Goal: Obtain resource: Download file/media

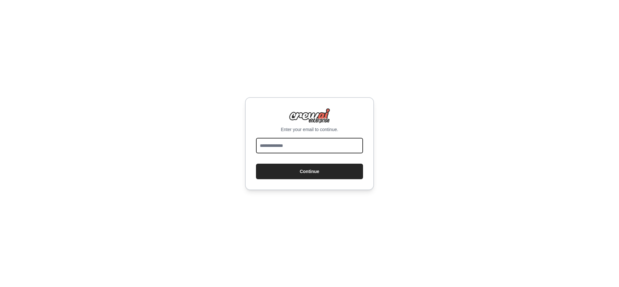
click at [291, 144] on input "email" at bounding box center [309, 145] width 107 height 15
type input "**********"
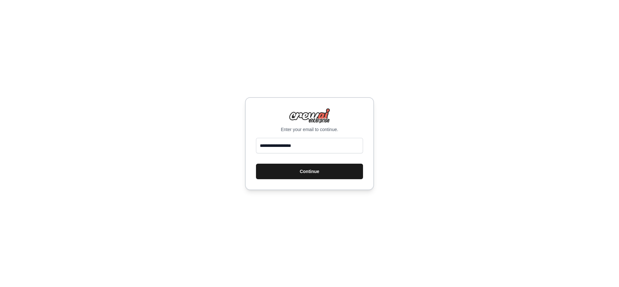
click at [297, 171] on button "Continue" at bounding box center [309, 170] width 107 height 15
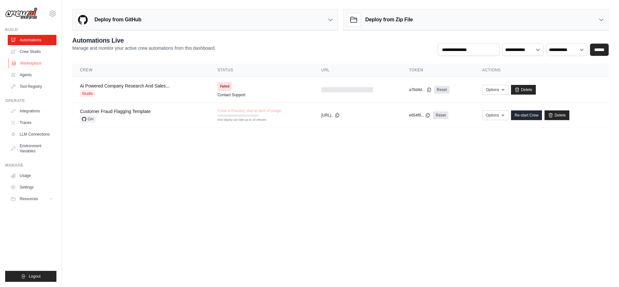
click at [25, 62] on link "Marketplace" at bounding box center [32, 63] width 49 height 10
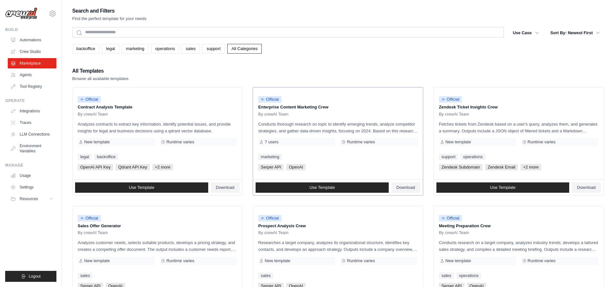
click at [280, 142] on div "7 users" at bounding box center [296, 142] width 77 height 8
click at [350, 146] on div "Official Enterprise Content Marketing Crew By crewAI Team Conducts thorough res…" at bounding box center [338, 133] width 170 height 92
click at [354, 143] on span "Runtime varies" at bounding box center [361, 141] width 28 height 5
click at [299, 167] on span "OpenAI" at bounding box center [295, 167] width 19 height 6
click at [269, 166] on span "Serper API" at bounding box center [270, 167] width 25 height 6
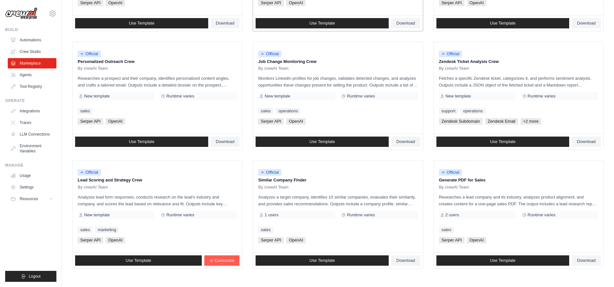
scroll to position [311, 0]
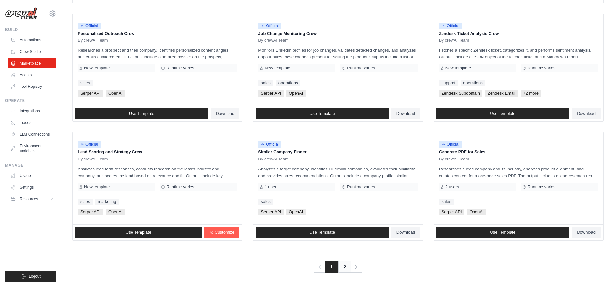
click at [343, 267] on link "2" at bounding box center [344, 267] width 13 height 12
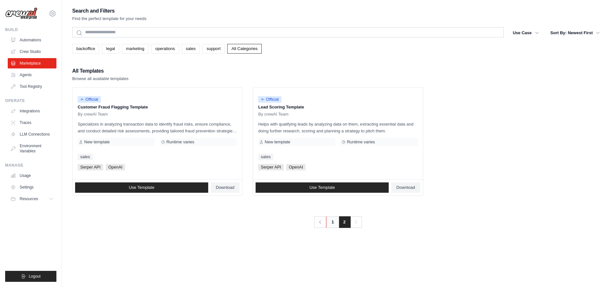
click at [330, 226] on link "1" at bounding box center [332, 222] width 13 height 12
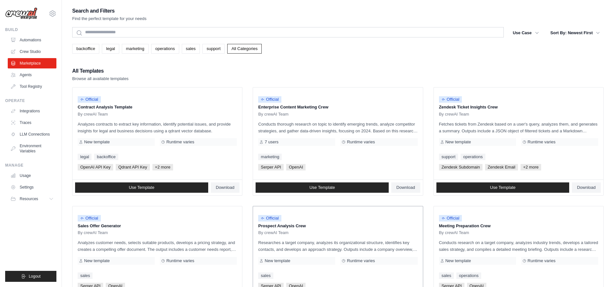
click at [331, 218] on div "Official" at bounding box center [337, 218] width 159 height 9
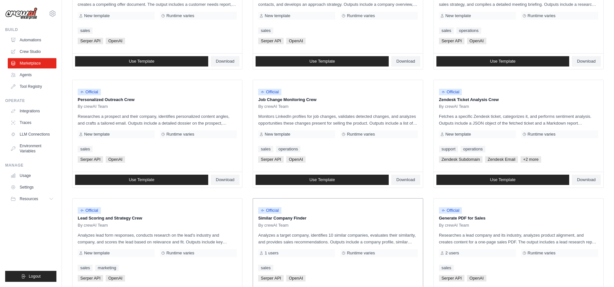
scroll to position [146, 0]
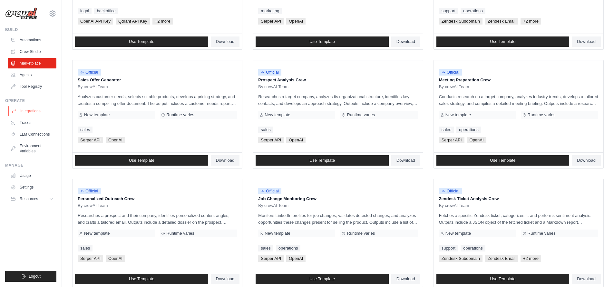
click at [31, 112] on link "Integrations" at bounding box center [32, 111] width 49 height 10
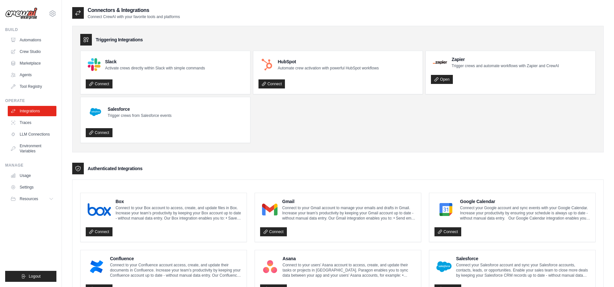
scroll to position [318, 0]
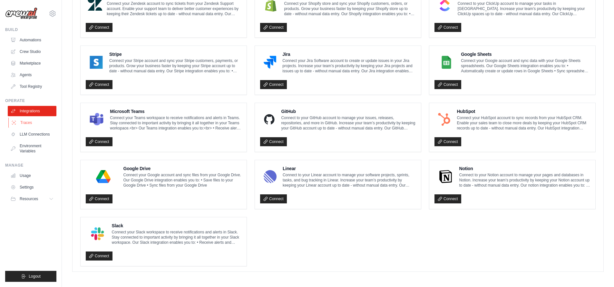
click at [18, 120] on link "Traces" at bounding box center [32, 122] width 49 height 10
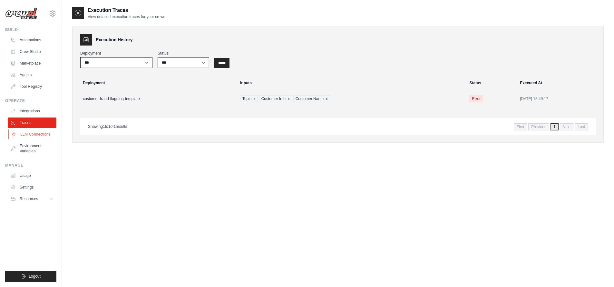
click at [21, 135] on link "LLM Connections" at bounding box center [32, 134] width 49 height 10
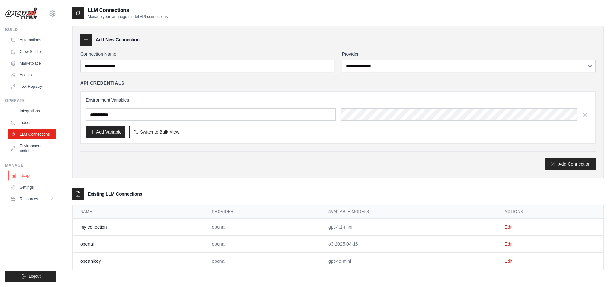
click at [22, 170] on link "Usage" at bounding box center [32, 175] width 49 height 10
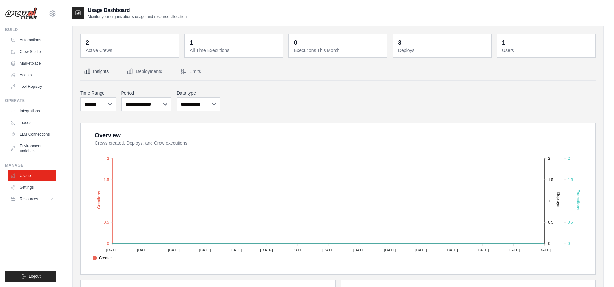
click at [30, 80] on ul "Automations Crew Studio Marketplace Agents Tool Registry" at bounding box center [32, 63] width 49 height 57
click at [29, 77] on link "Agents" at bounding box center [32, 75] width 49 height 10
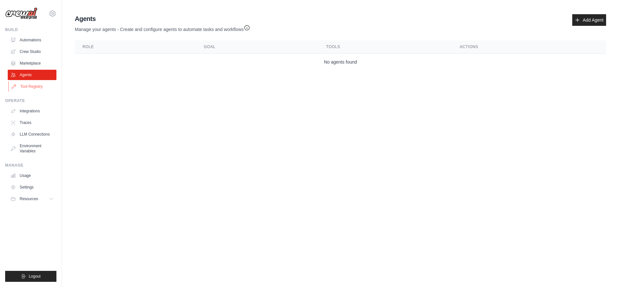
click at [30, 84] on link "Tool Registry" at bounding box center [32, 86] width 49 height 10
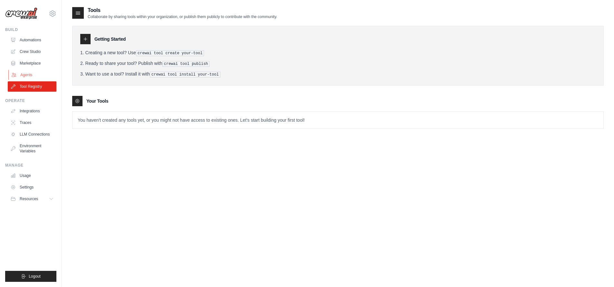
click at [33, 71] on link "Agents" at bounding box center [32, 75] width 49 height 10
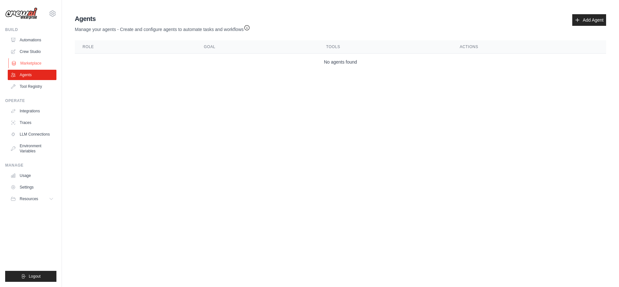
click at [33, 64] on link "Marketplace" at bounding box center [32, 63] width 49 height 10
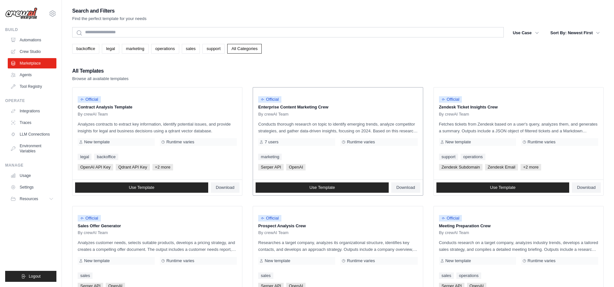
click at [325, 130] on p "Conducts thorough research on topic to identify emerging trends, analyze compet…" at bounding box center [337, 128] width 159 height 14
click at [407, 131] on p "Conducts thorough research on topic to identify emerging trends, analyze compet…" at bounding box center [337, 128] width 159 height 14
click at [309, 130] on p "Conducts thorough research on topic to identify emerging trends, analyze compet…" at bounding box center [337, 128] width 159 height 14
click at [268, 104] on p "Enterprise Content Marketing Crew" at bounding box center [337, 107] width 159 height 6
click at [268, 98] on span "Official" at bounding box center [269, 99] width 23 height 6
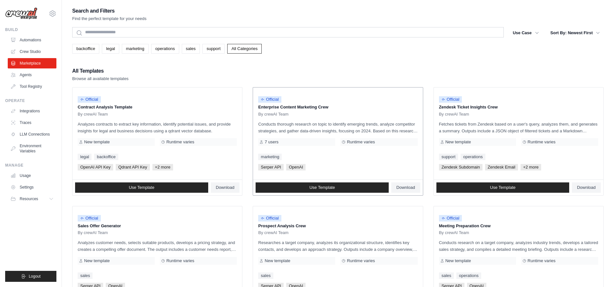
click at [264, 106] on p "Enterprise Content Marketing Crew" at bounding box center [337, 107] width 159 height 6
click at [265, 111] on div "Official Enterprise Content Marketing Crew By crewAI Team" at bounding box center [337, 105] width 159 height 24
click at [271, 124] on p "Conducts thorough research on topic to identify emerging trends, analyze compet…" at bounding box center [337, 128] width 159 height 14
click at [269, 137] on div "Official Enterprise Content Marketing Crew By crewAI Team Conducts thorough res…" at bounding box center [338, 133] width 170 height 92
click at [269, 140] on span "7 users" at bounding box center [272, 141] width 14 height 5
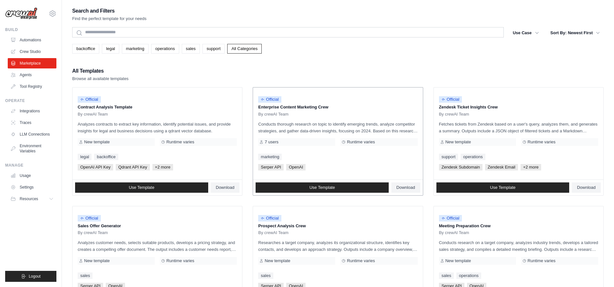
drag, startPoint x: 268, startPoint y: 149, endPoint x: 269, endPoint y: 158, distance: 8.4
click at [268, 149] on div "Official Enterprise Content Marketing Crew By crewAI Team Conducts thorough res…" at bounding box center [338, 133] width 170 height 92
click at [269, 158] on link "marketing" at bounding box center [270, 156] width 24 height 6
click at [270, 165] on span "Serper API" at bounding box center [270, 167] width 25 height 6
click at [275, 114] on span "By crewAI Team" at bounding box center [273, 114] width 30 height 5
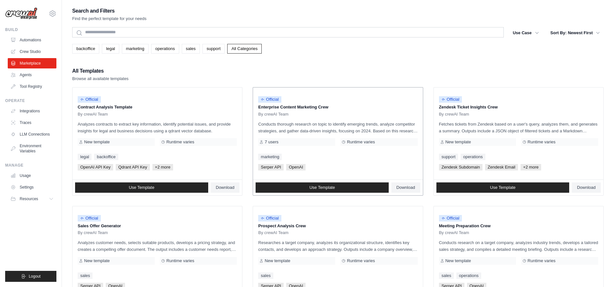
click at [271, 106] on p "Enterprise Content Marketing Crew" at bounding box center [337, 107] width 159 height 6
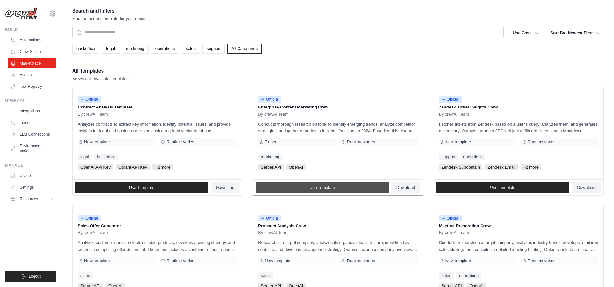
click at [371, 189] on link "Use Template" at bounding box center [322, 187] width 133 height 10
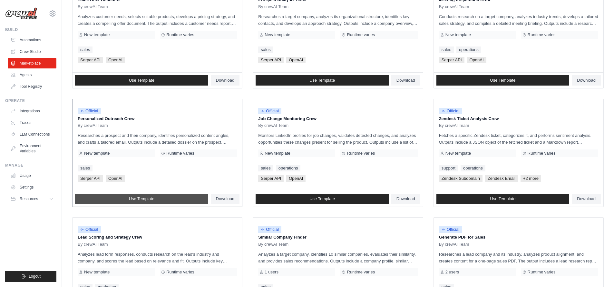
scroll to position [311, 0]
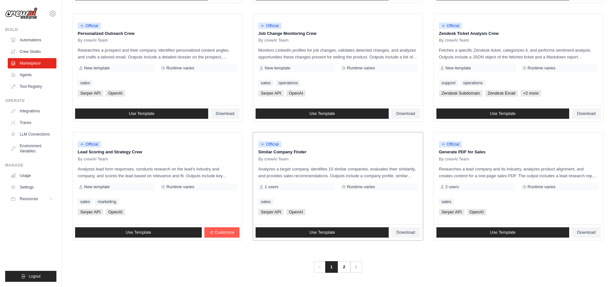
click at [301, 177] on p "Analyzes a target company, identifies 10 similar companies, evaluates their sim…" at bounding box center [337, 172] width 159 height 14
click at [368, 230] on link "Use Template" at bounding box center [322, 232] width 133 height 10
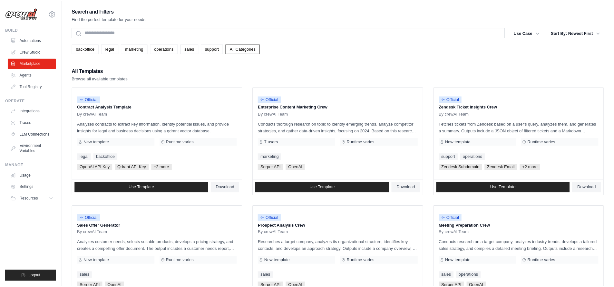
scroll to position [311, 0]
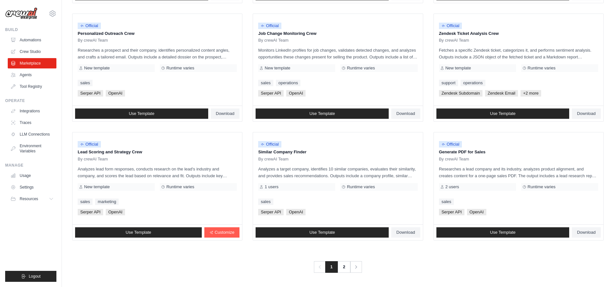
click at [192, 231] on link "Use Template" at bounding box center [138, 232] width 127 height 10
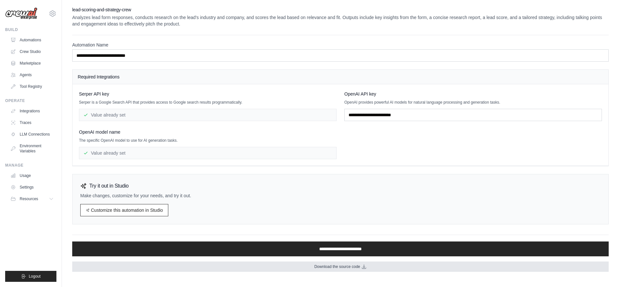
click at [296, 265] on link "Download the source code" at bounding box center [340, 266] width 537 height 10
